Goal: Browse casually

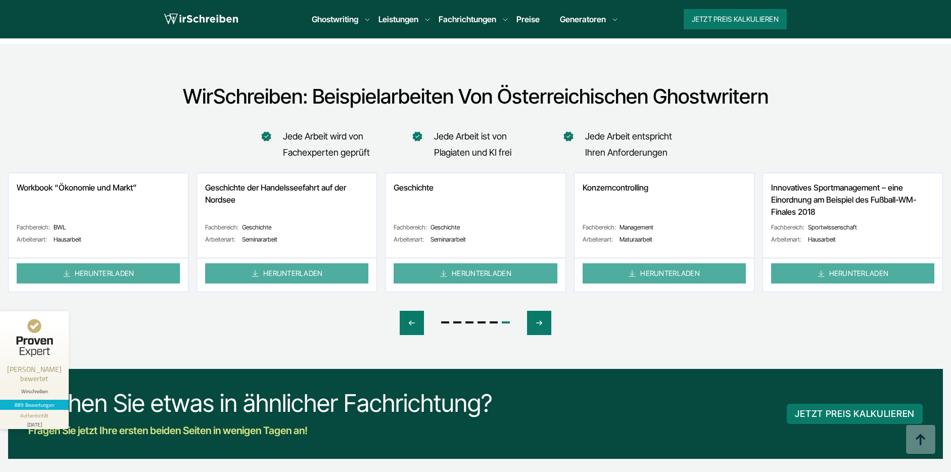
scroll to position [4965, 0]
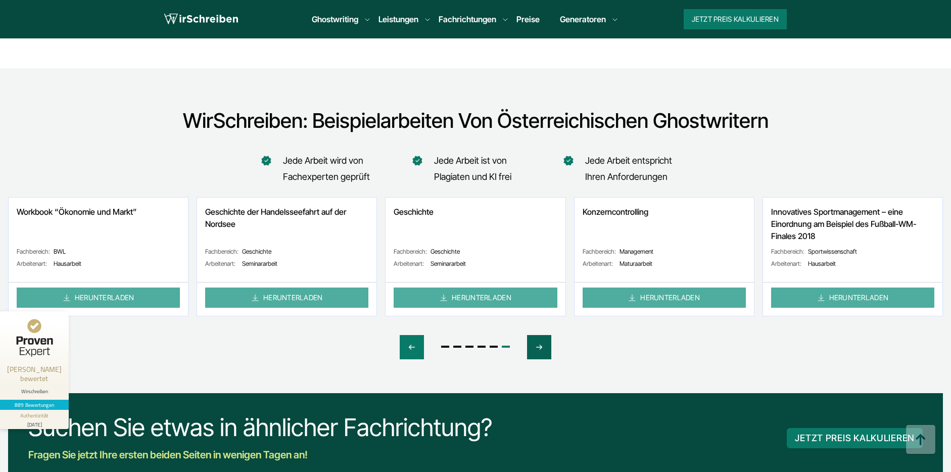
click at [538, 335] on icon "Next slide" at bounding box center [539, 347] width 8 height 24
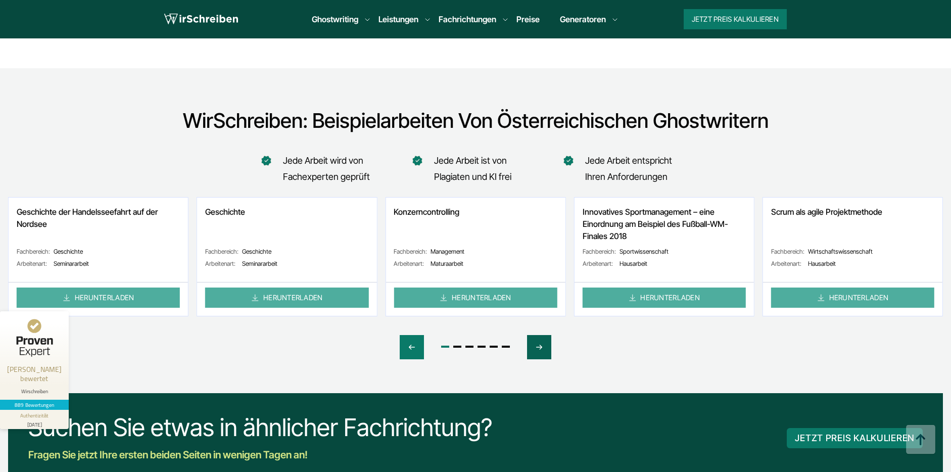
click at [538, 335] on icon "Next slide" at bounding box center [539, 347] width 8 height 24
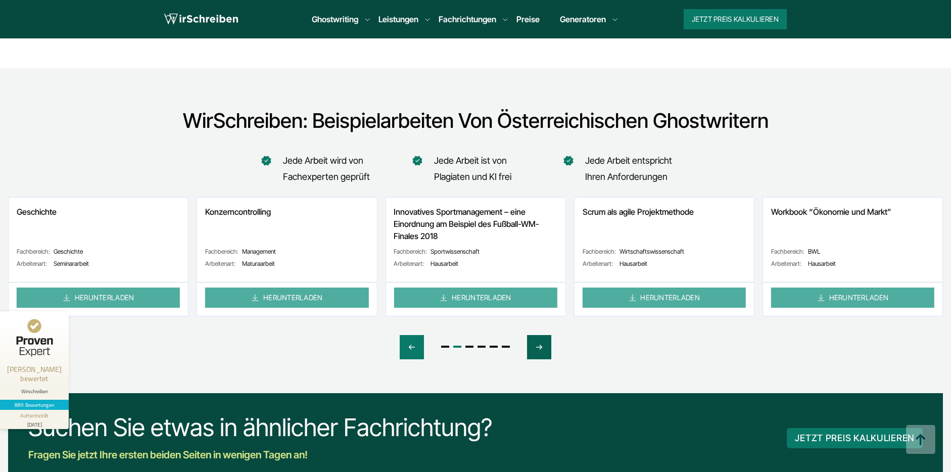
click at [538, 335] on icon "Next slide" at bounding box center [539, 347] width 8 height 24
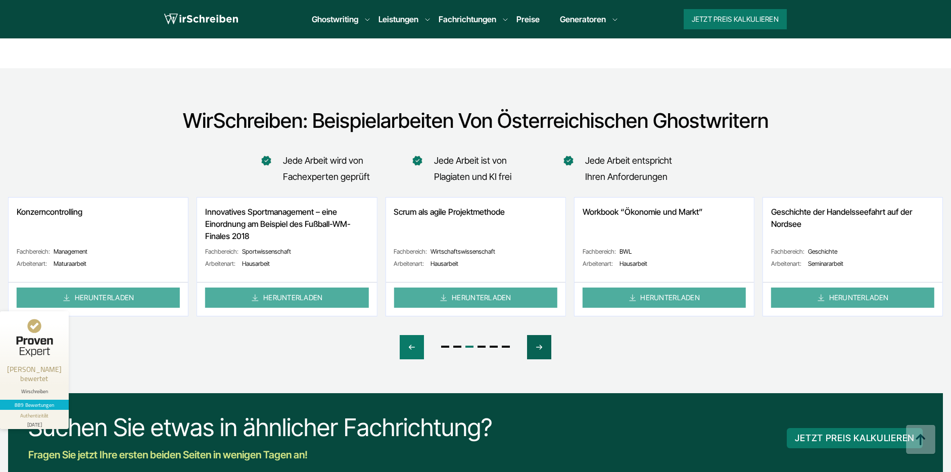
click at [538, 335] on icon "Next slide" at bounding box center [539, 347] width 8 height 24
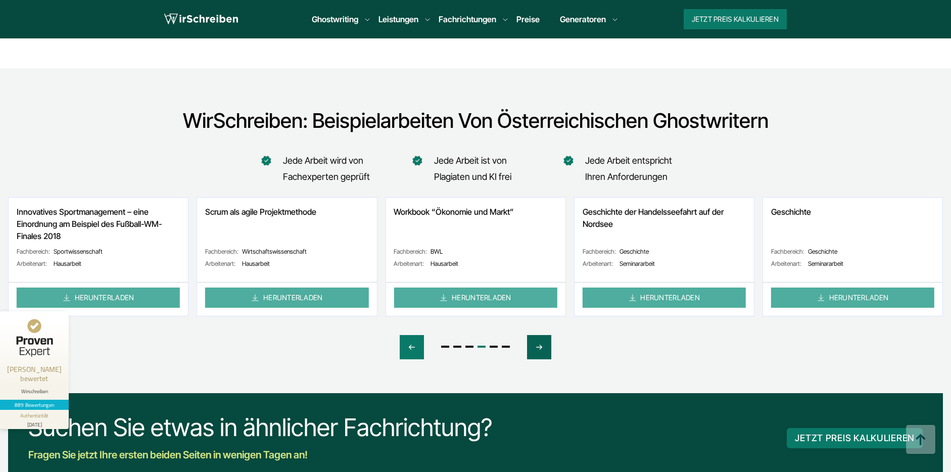
click at [538, 335] on icon "Next slide" at bounding box center [539, 347] width 8 height 24
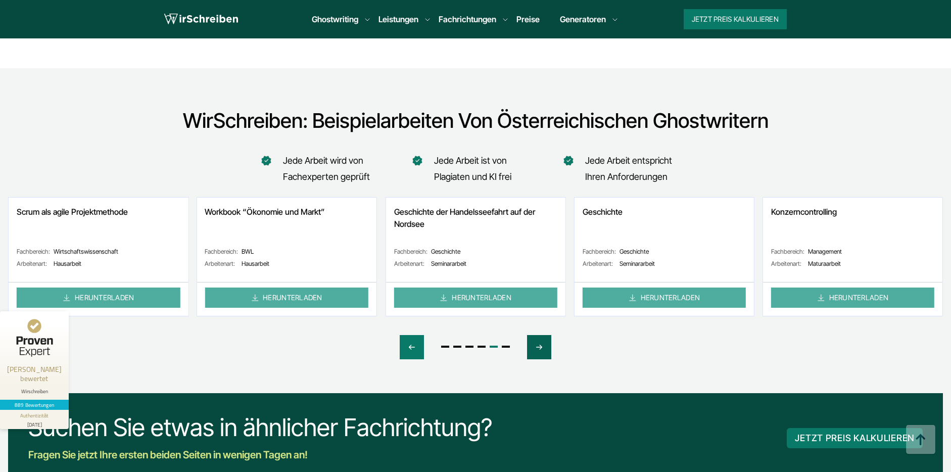
click at [538, 335] on icon "Next slide" at bounding box center [539, 347] width 8 height 24
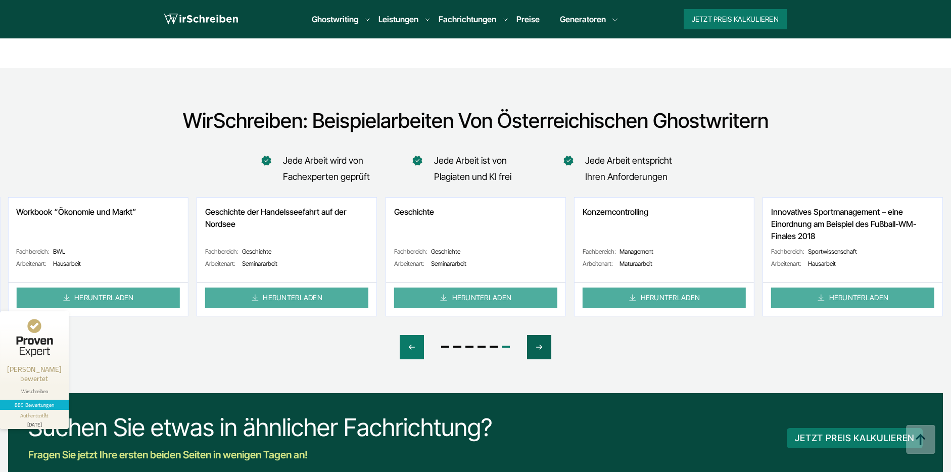
click at [538, 335] on icon "Next slide" at bounding box center [539, 347] width 8 height 24
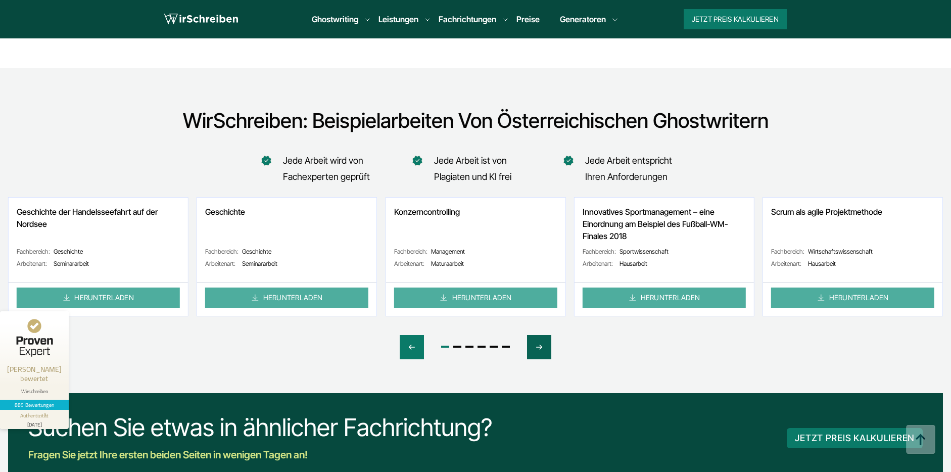
click at [538, 335] on icon "Next slide" at bounding box center [539, 347] width 8 height 24
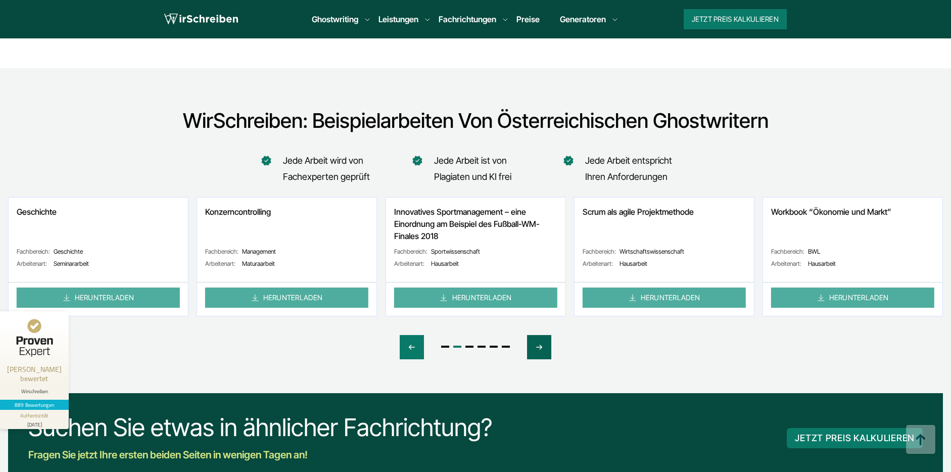
click at [538, 335] on icon "Next slide" at bounding box center [539, 347] width 8 height 24
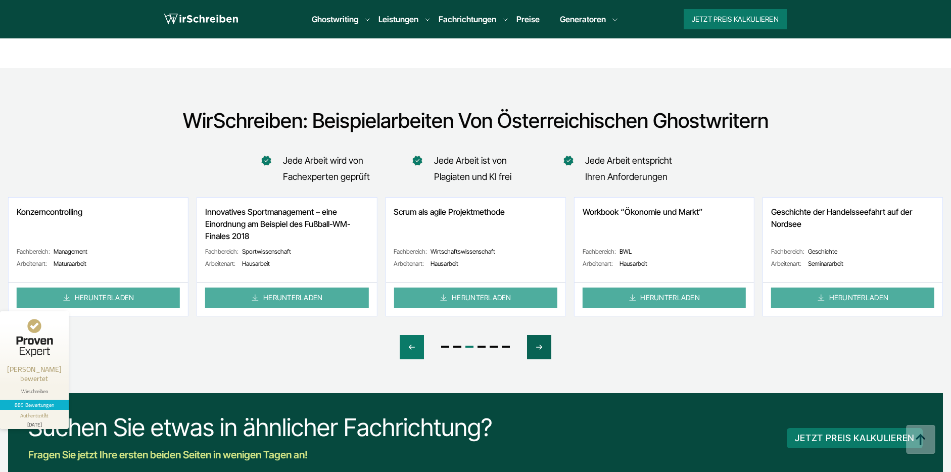
click at [538, 335] on icon "Next slide" at bounding box center [539, 347] width 8 height 24
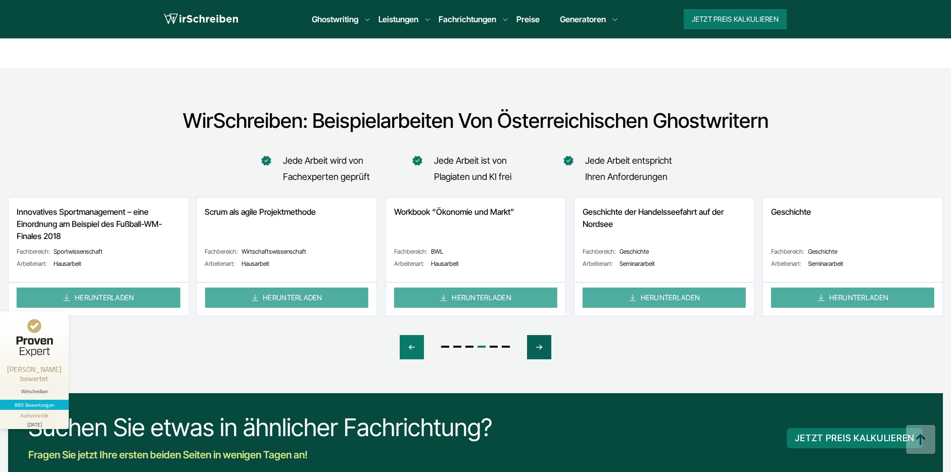
click at [538, 335] on icon "Next slide" at bounding box center [539, 347] width 8 height 24
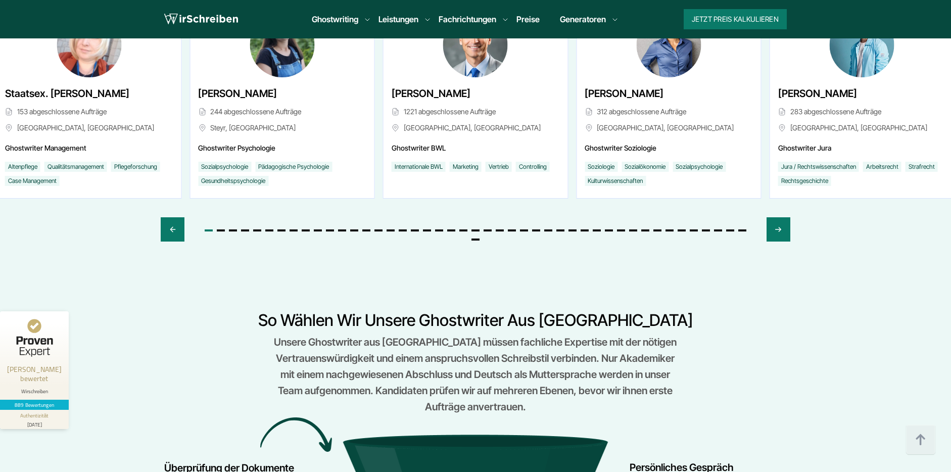
scroll to position [3935, 0]
